Goal: Navigation & Orientation: Find specific page/section

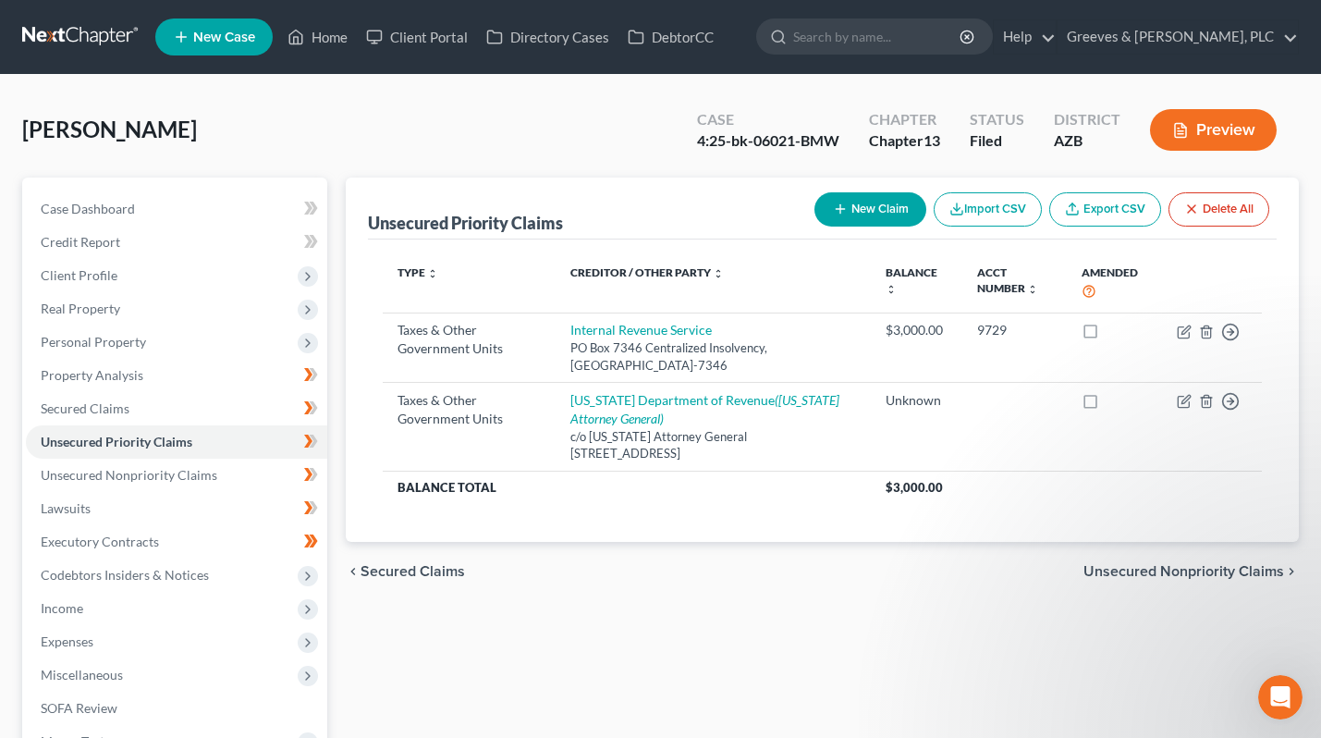
click at [87, 41] on link at bounding box center [81, 36] width 118 height 33
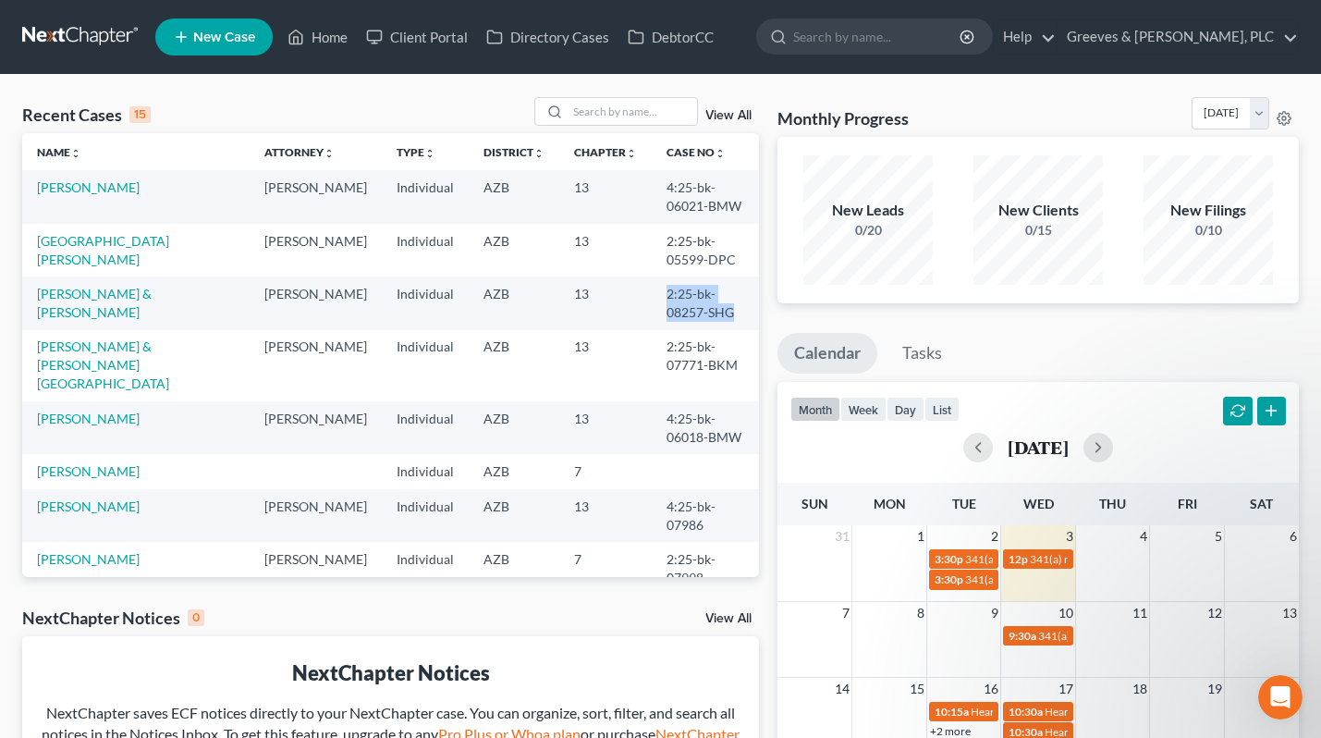
drag, startPoint x: 650, startPoint y: 315, endPoint x: 624, endPoint y: 296, distance: 32.4
click at [652, 296] on td "2:25-bk-08257-SHG" at bounding box center [706, 302] width 108 height 53
copy td "2:25-bk-08257-SHG"
